Goal: Find specific page/section: Find specific page/section

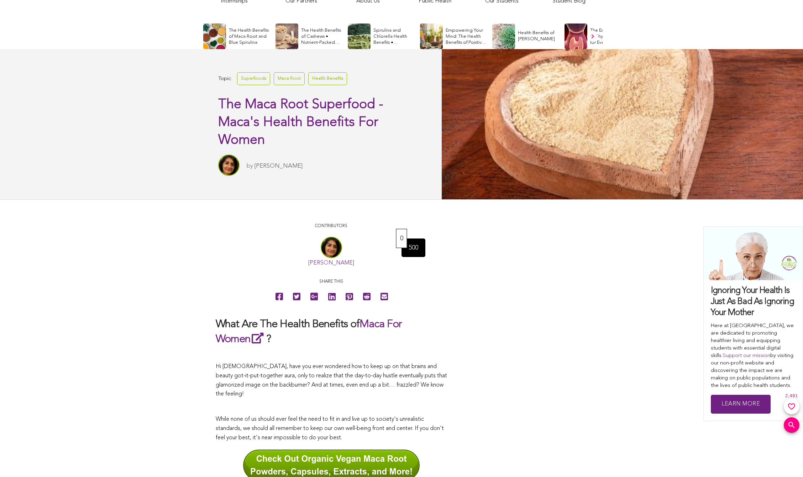
scroll to position [285, 0]
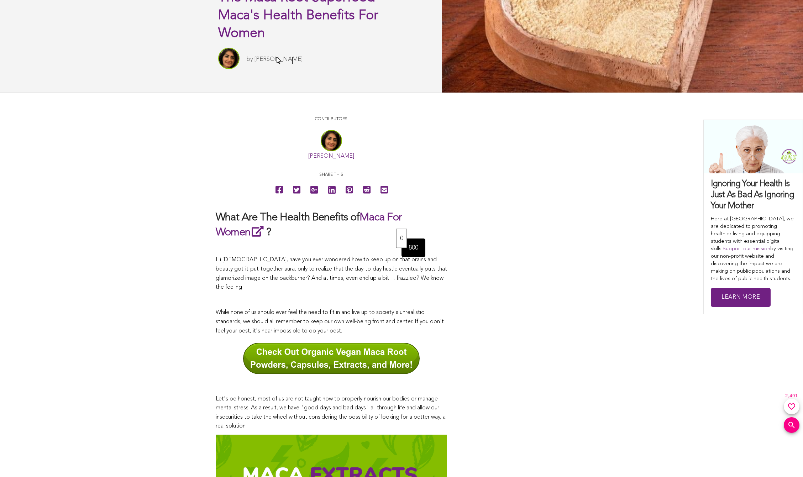
click at [277, 58] on link "[PERSON_NAME]" at bounding box center [279, 59] width 48 height 6
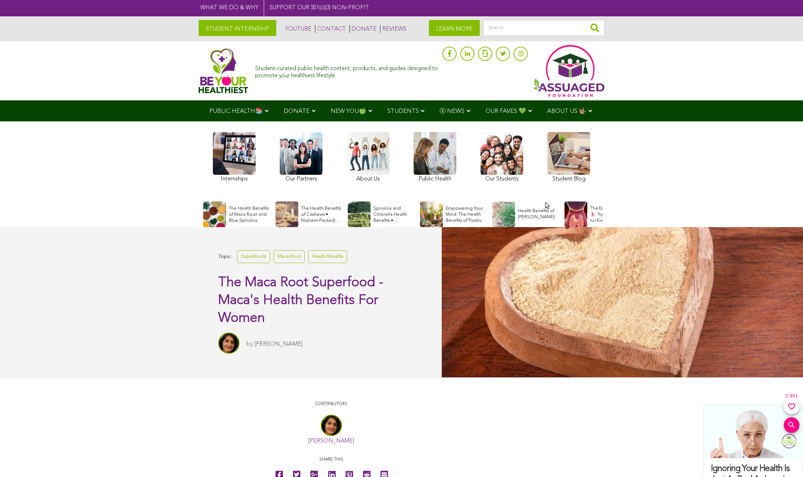
scroll to position [142, 0]
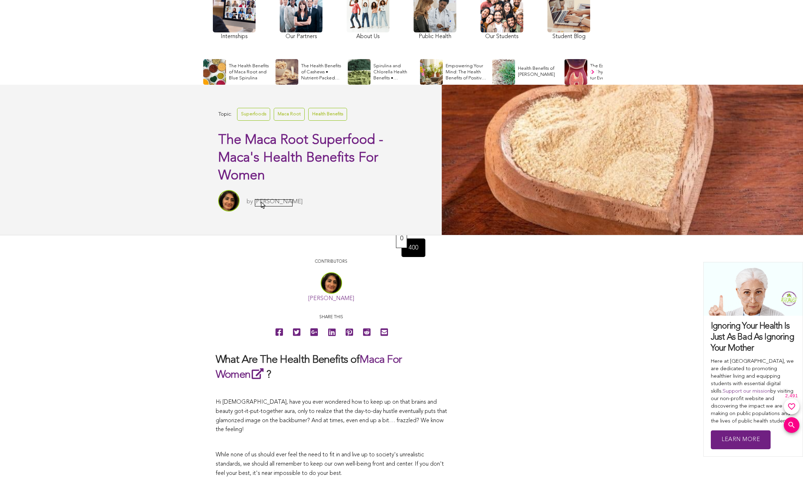
click at [261, 203] on link "[PERSON_NAME]" at bounding box center [279, 202] width 48 height 6
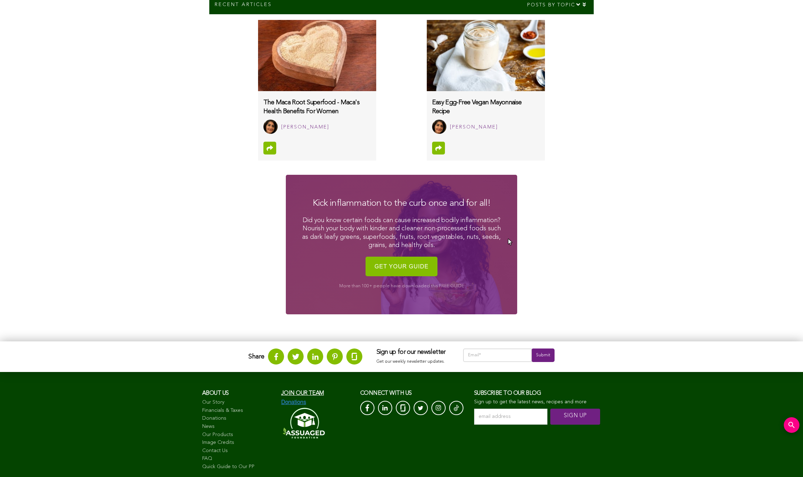
scroll to position [456, 0]
